Goal: Information Seeking & Learning: Learn about a topic

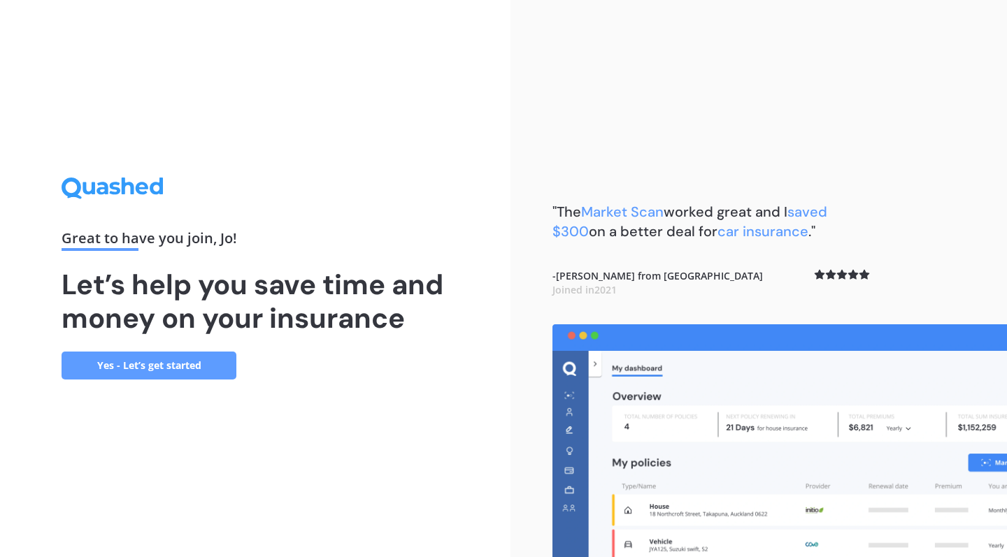
click at [187, 366] on link "Yes - Let’s get started" at bounding box center [149, 366] width 175 height 28
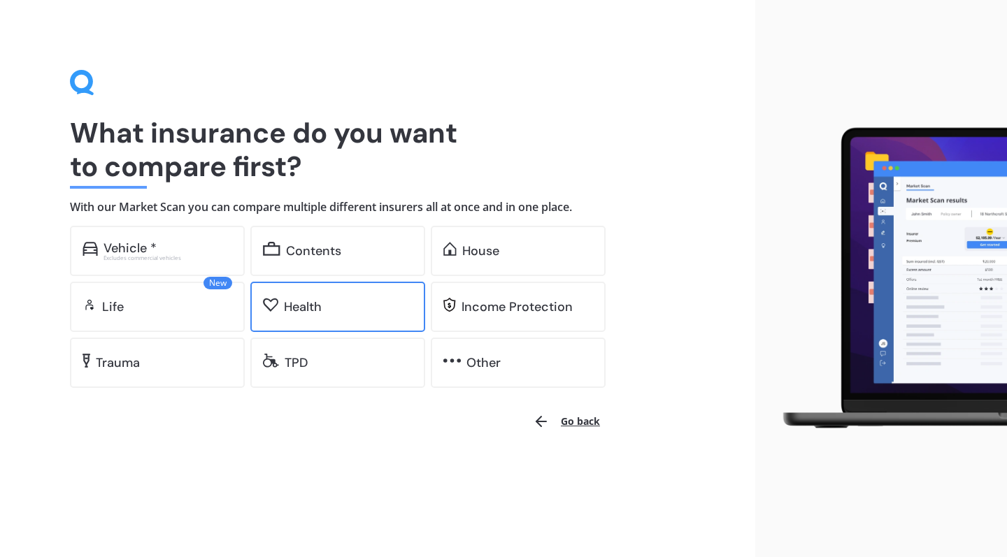
click at [349, 304] on div "Health" at bounding box center [348, 307] width 129 height 14
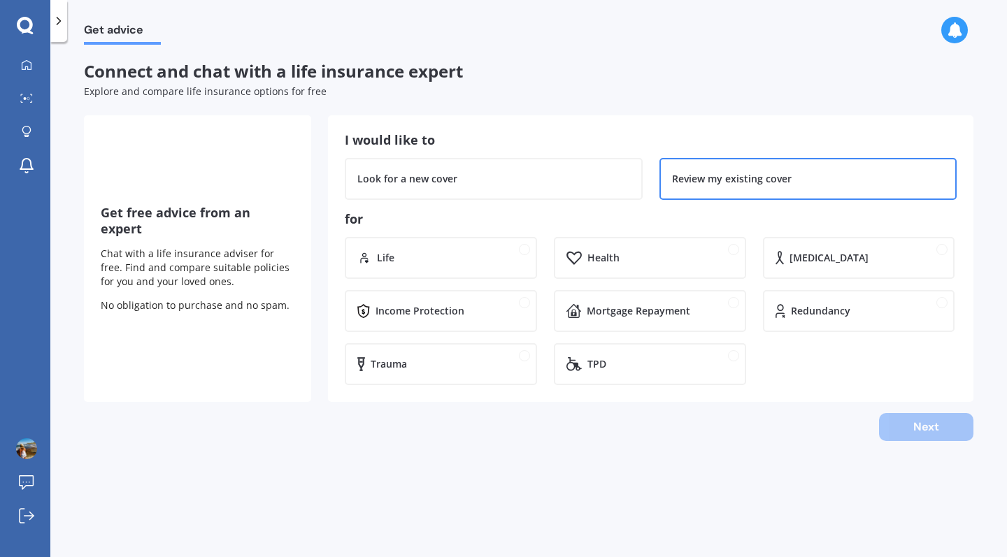
click at [683, 183] on div "Review my existing cover" at bounding box center [732, 179] width 120 height 14
click at [517, 182] on div "Look for a new cover" at bounding box center [493, 179] width 273 height 14
click at [729, 177] on div "Review my existing cover" at bounding box center [732, 179] width 120 height 14
click at [661, 266] on div "Health" at bounding box center [650, 258] width 192 height 42
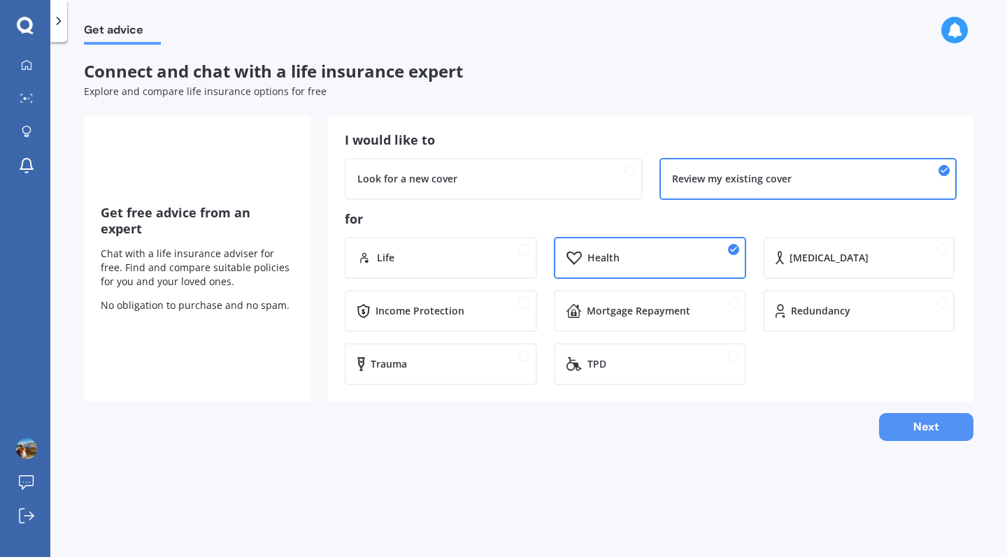
click at [914, 427] on button "Next" at bounding box center [926, 427] width 94 height 28
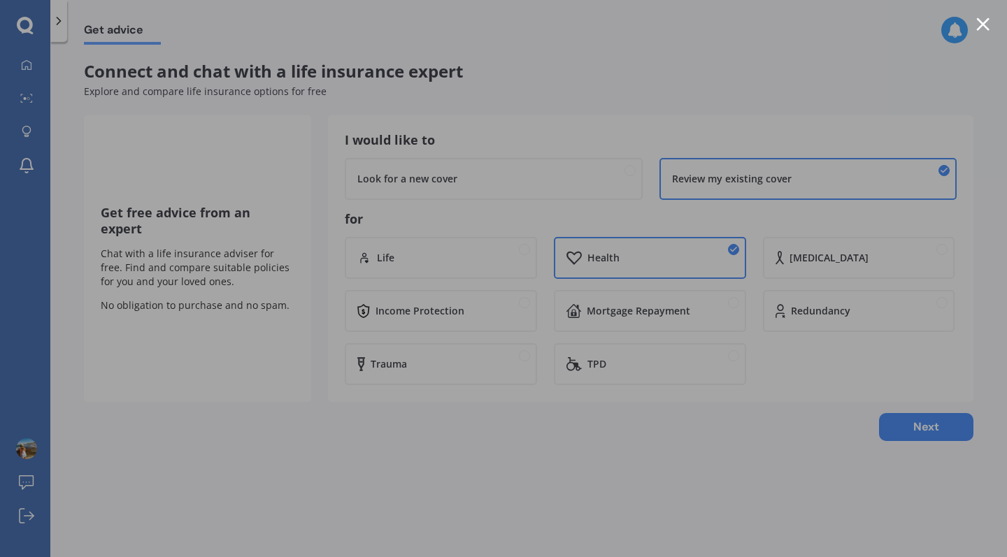
click at [979, 17] on div at bounding box center [503, 278] width 1007 height 557
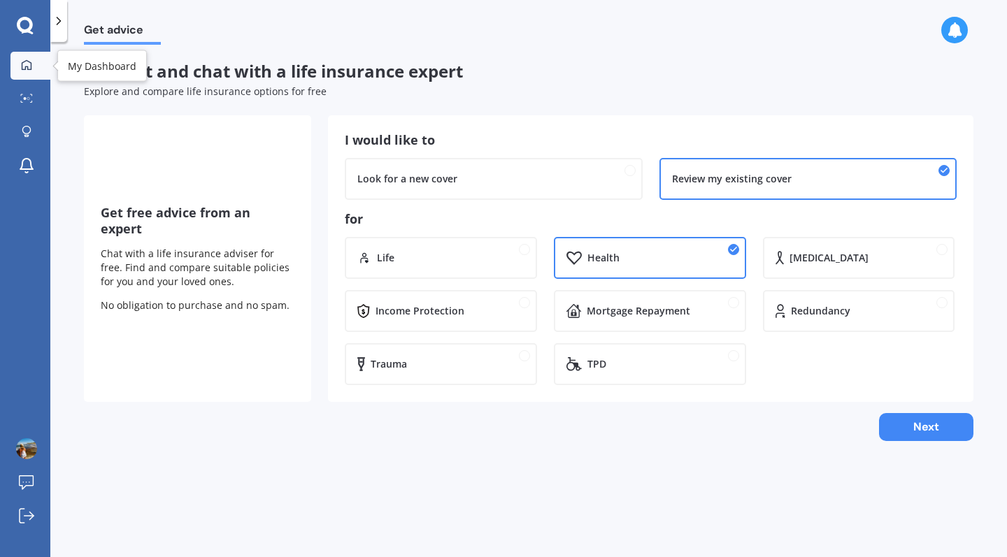
click at [24, 64] on icon at bounding box center [26, 64] width 11 height 11
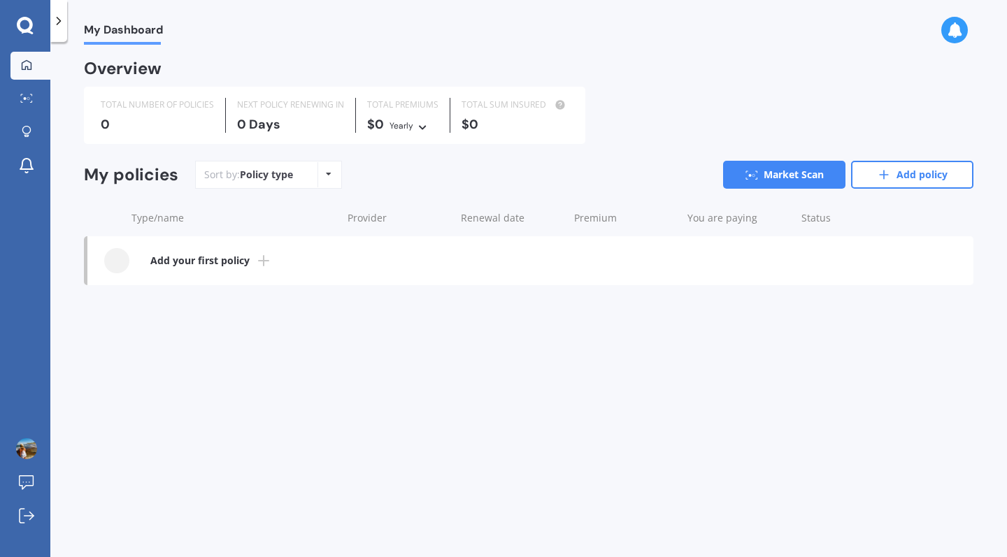
click at [237, 259] on b "Add your first policy" at bounding box center [199, 261] width 99 height 14
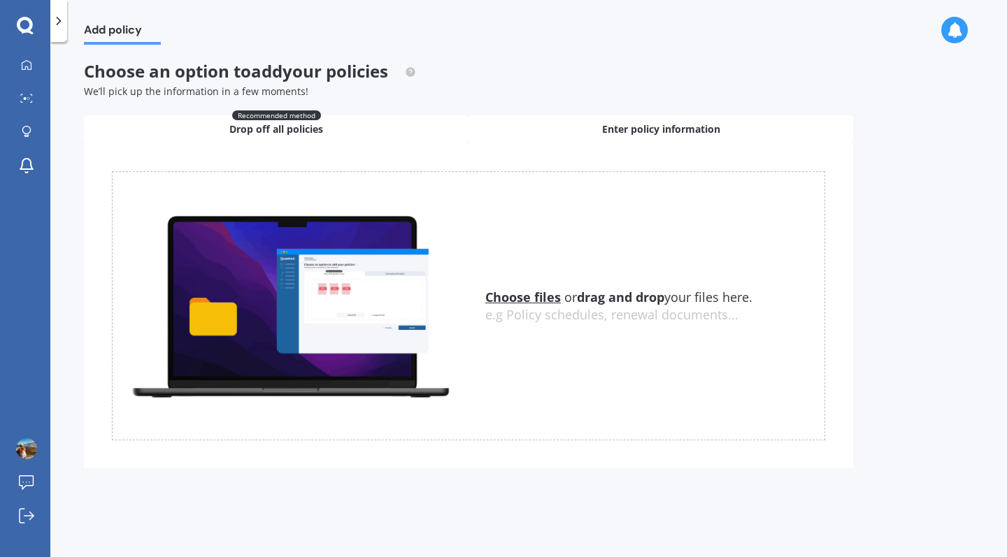
click at [641, 128] on span "Enter policy information" at bounding box center [661, 129] width 118 height 14
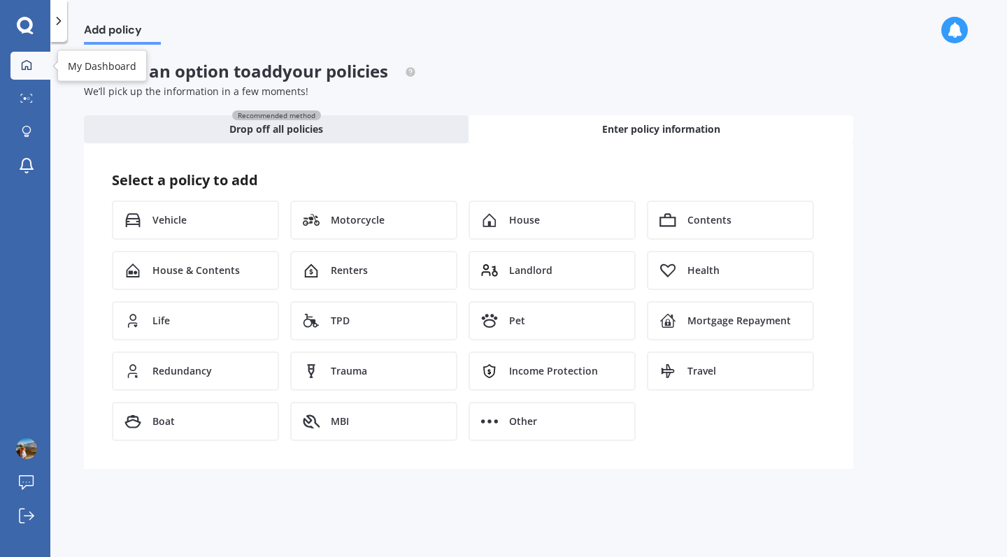
click at [23, 62] on icon at bounding box center [26, 64] width 11 height 11
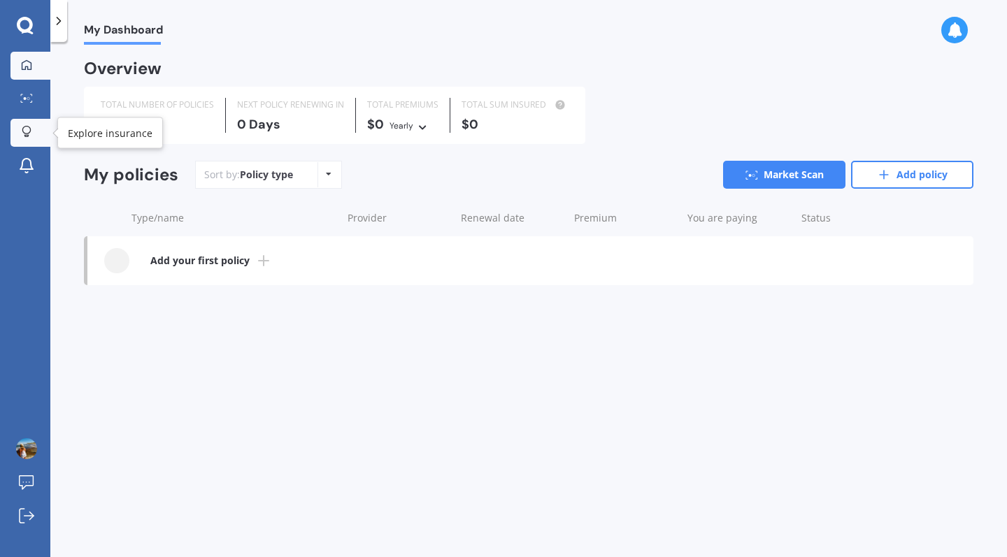
click at [27, 134] on icon at bounding box center [26, 130] width 8 height 8
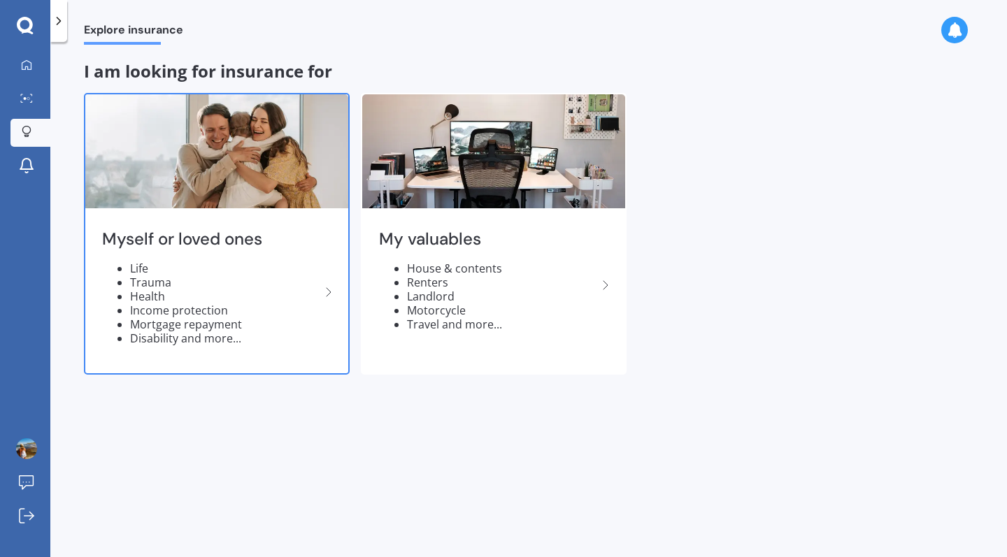
click at [248, 191] on img at bounding box center [216, 151] width 263 height 114
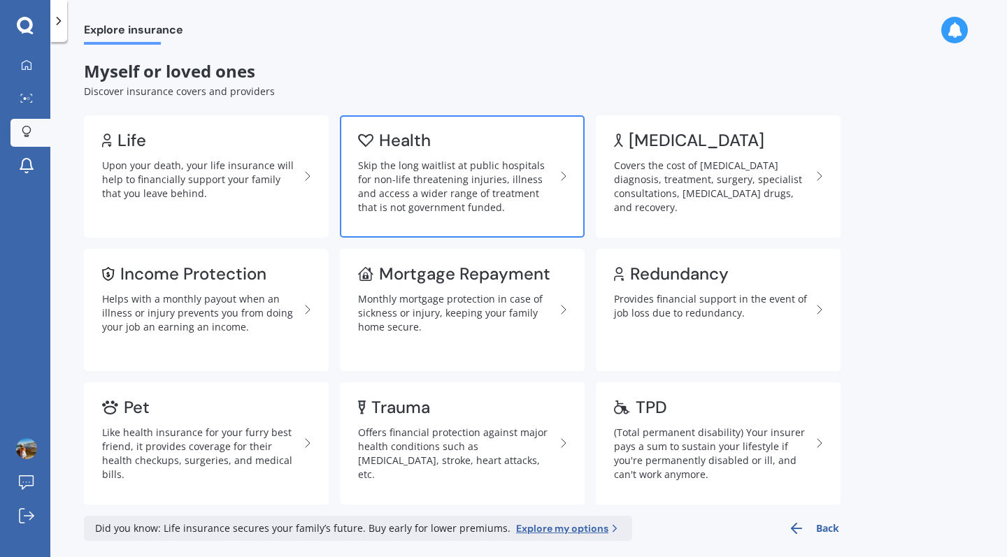
click at [436, 198] on div "Skip the long waitlist at public hospitals for non-life threatening injuries, i…" at bounding box center [456, 187] width 197 height 56
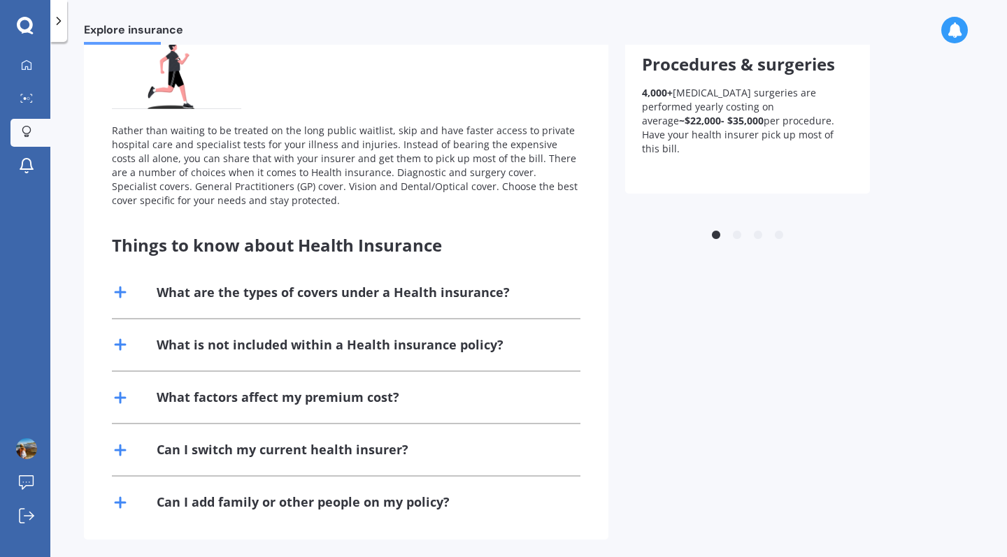
scroll to position [131, 0]
click at [337, 445] on div "Can I switch my current health insurer?" at bounding box center [283, 450] width 252 height 17
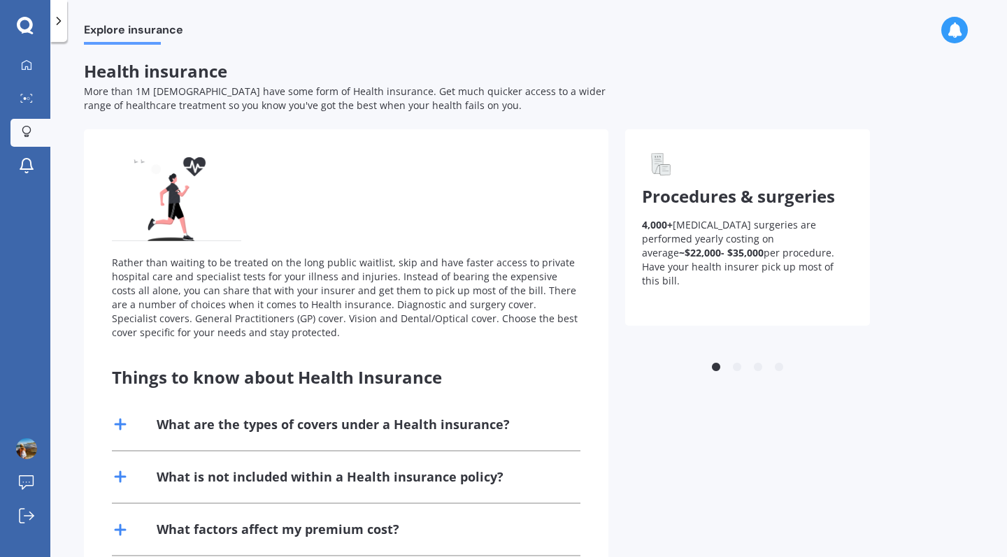
scroll to position [0, 0]
click at [389, 419] on div "What are the types of covers under a Health insurance?" at bounding box center [333, 424] width 353 height 17
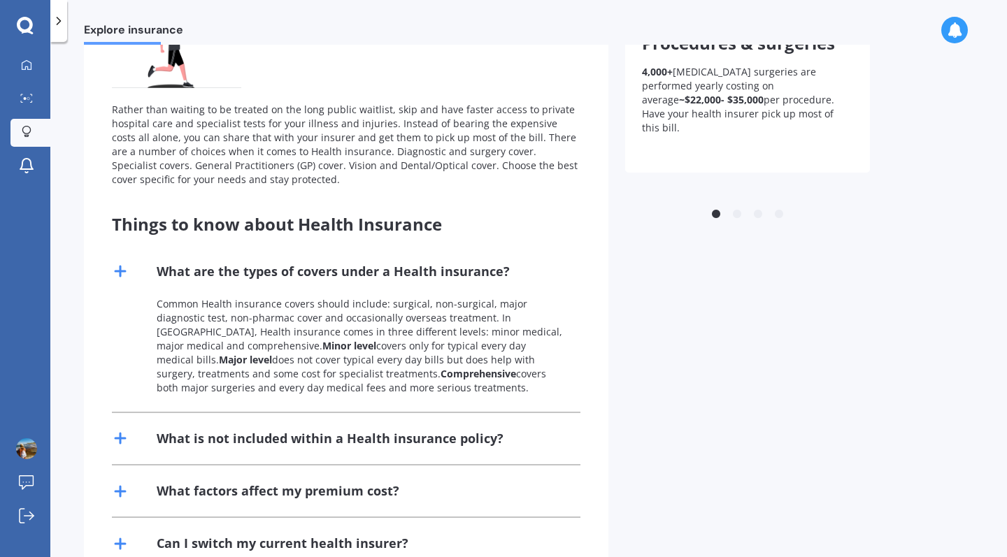
scroll to position [156, 0]
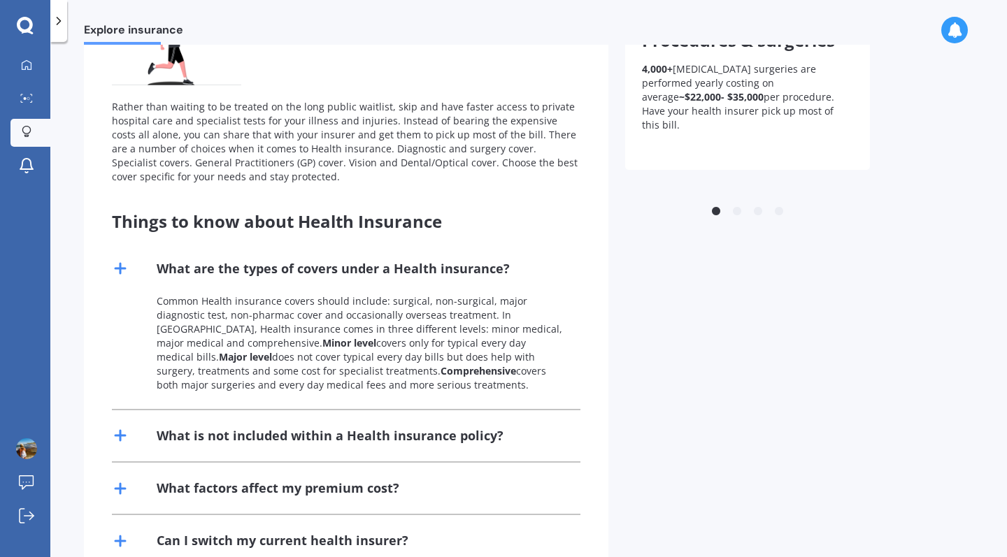
click at [389, 427] on div "What is not included within a Health insurance policy?" at bounding box center [330, 435] width 347 height 17
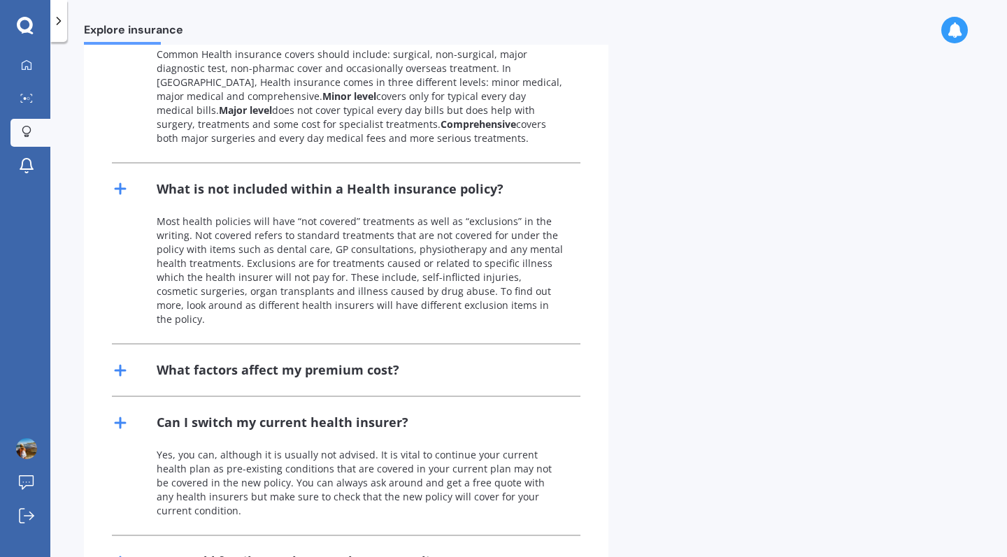
scroll to position [404, 0]
click at [370, 360] on div "What factors affect my premium cost?" at bounding box center [278, 368] width 243 height 17
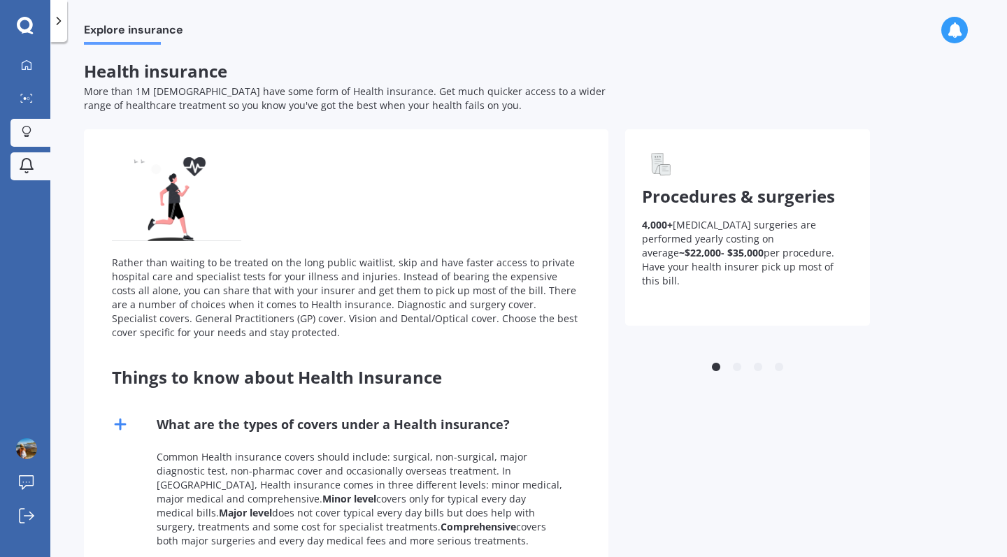
scroll to position [0, 0]
click at [25, 71] on div at bounding box center [26, 65] width 21 height 13
